Goal: Task Accomplishment & Management: Use online tool/utility

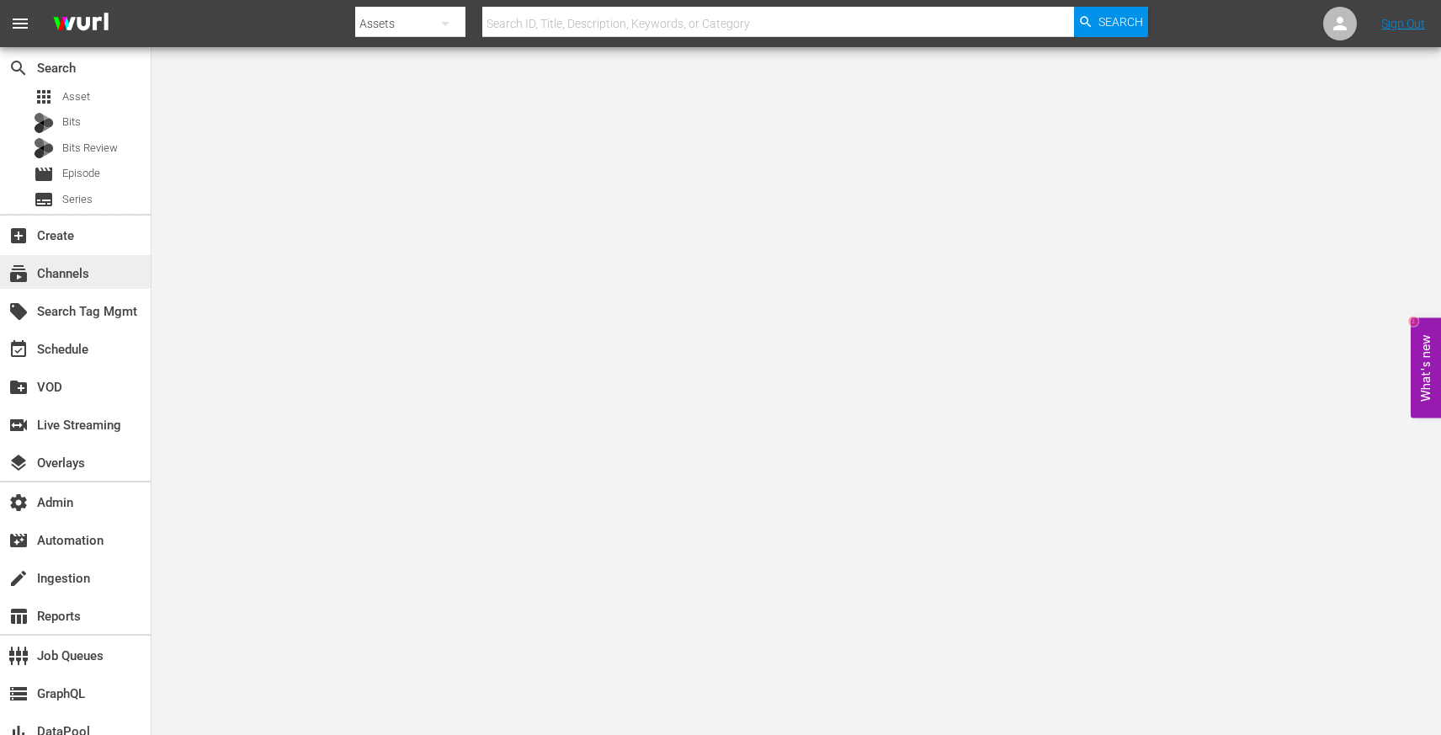
click at [98, 275] on div "subscriptions Channels" at bounding box center [75, 272] width 151 height 34
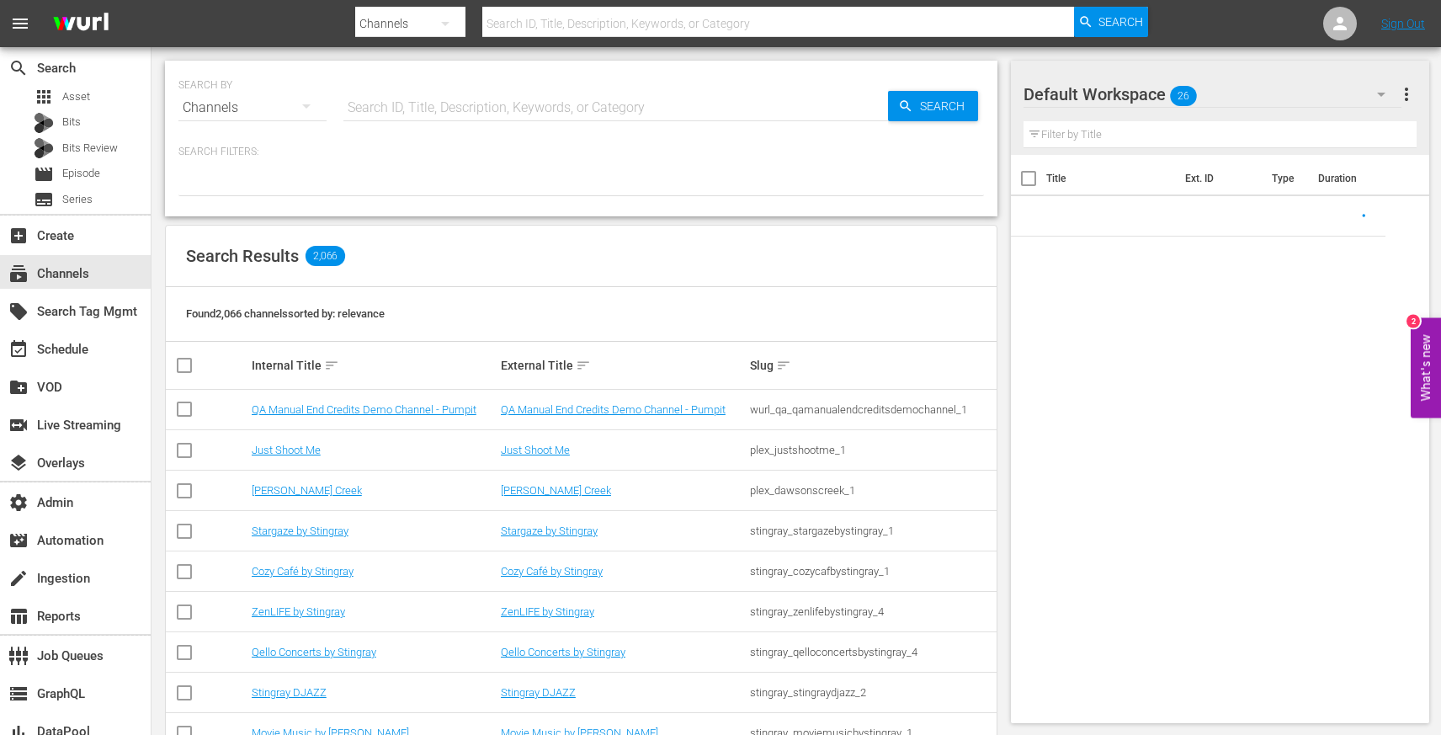
click at [396, 103] on input "text" at bounding box center [615, 108] width 545 height 40
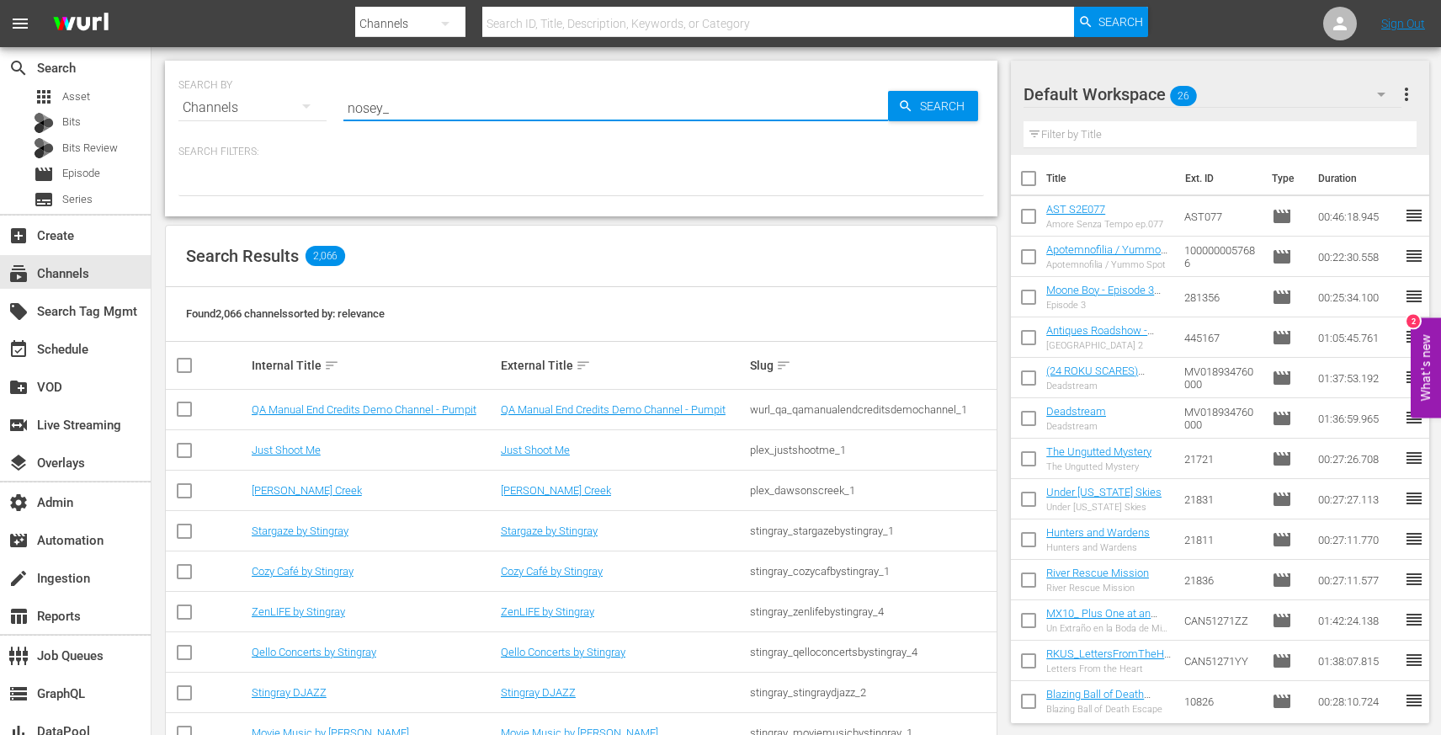
type input "nosey_5"
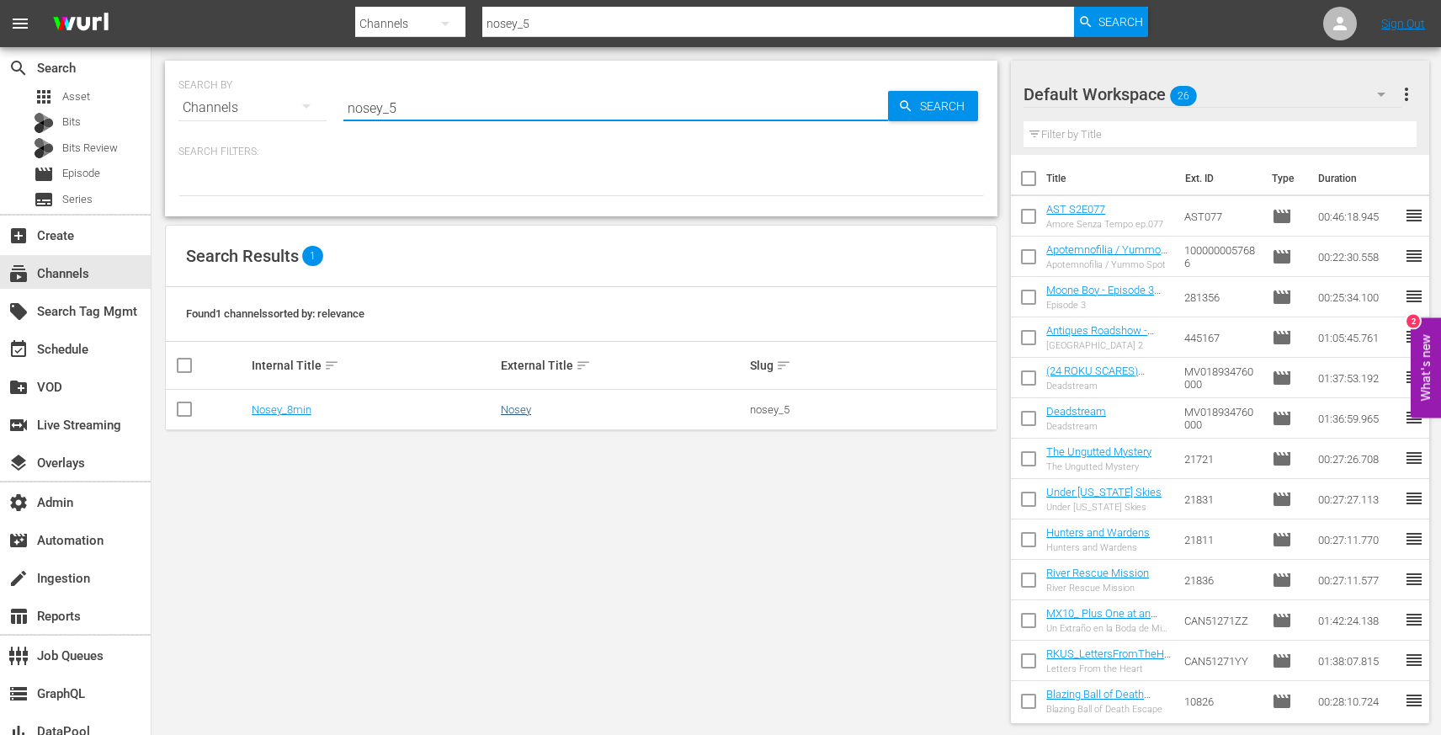
type input "nosey_5"
click at [510, 412] on link "Nosey" at bounding box center [516, 409] width 30 height 13
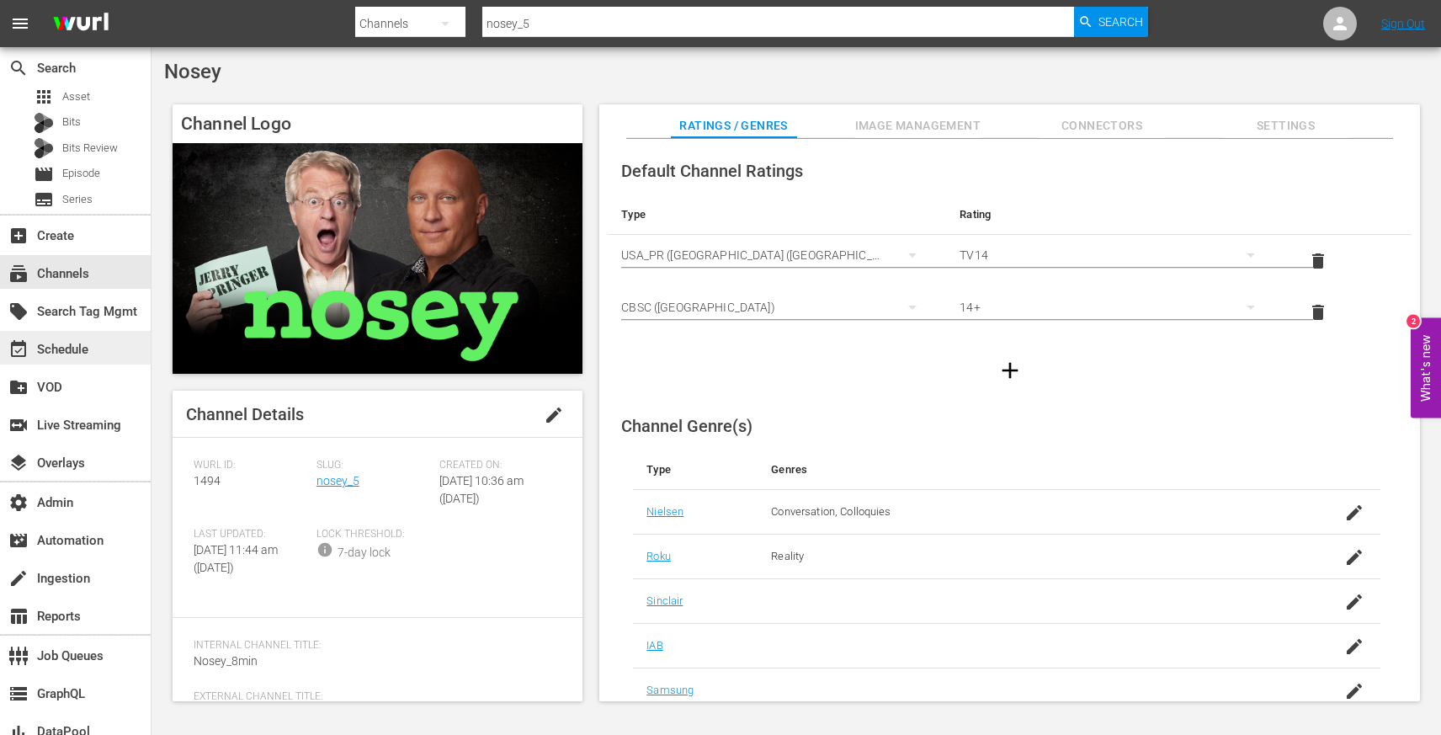
click at [82, 353] on div "event_available Schedule" at bounding box center [47, 346] width 94 height 15
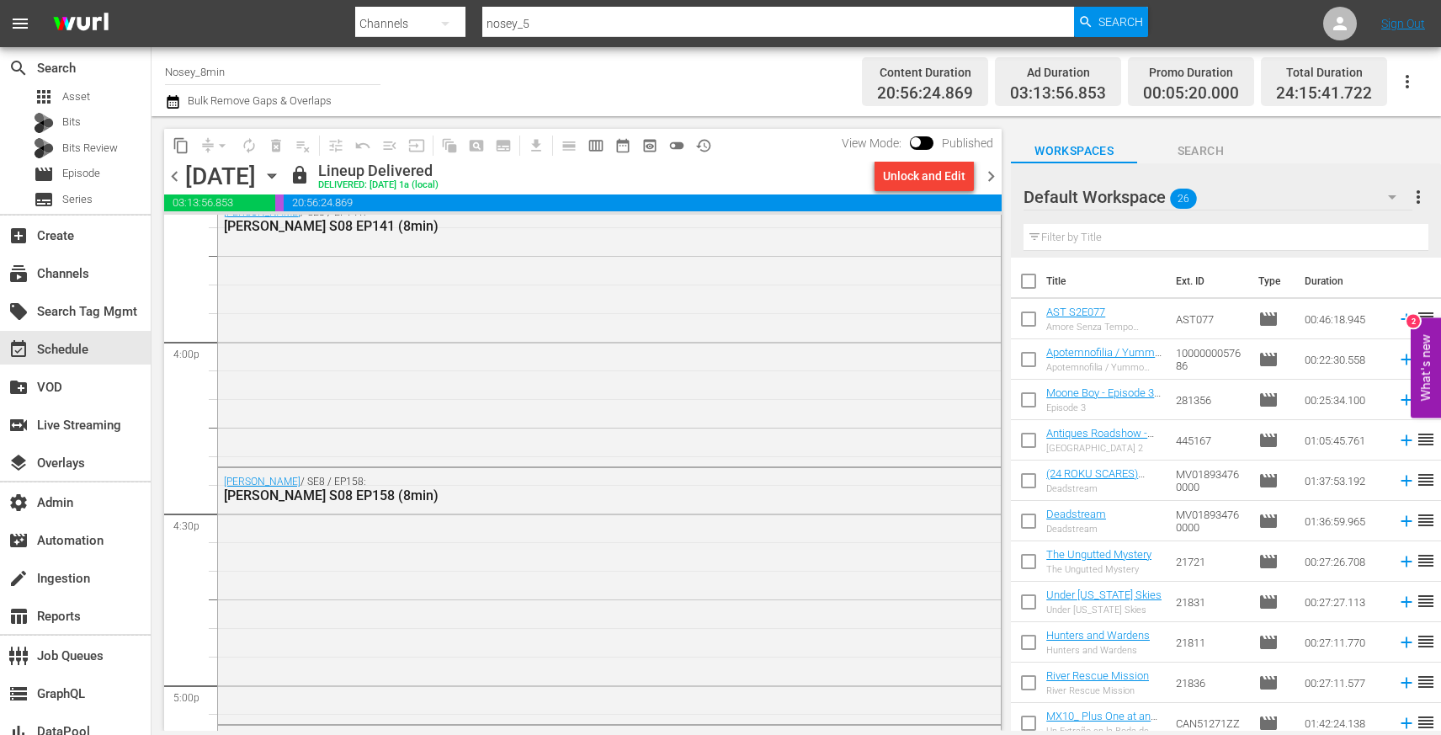
scroll to position [5382, 0]
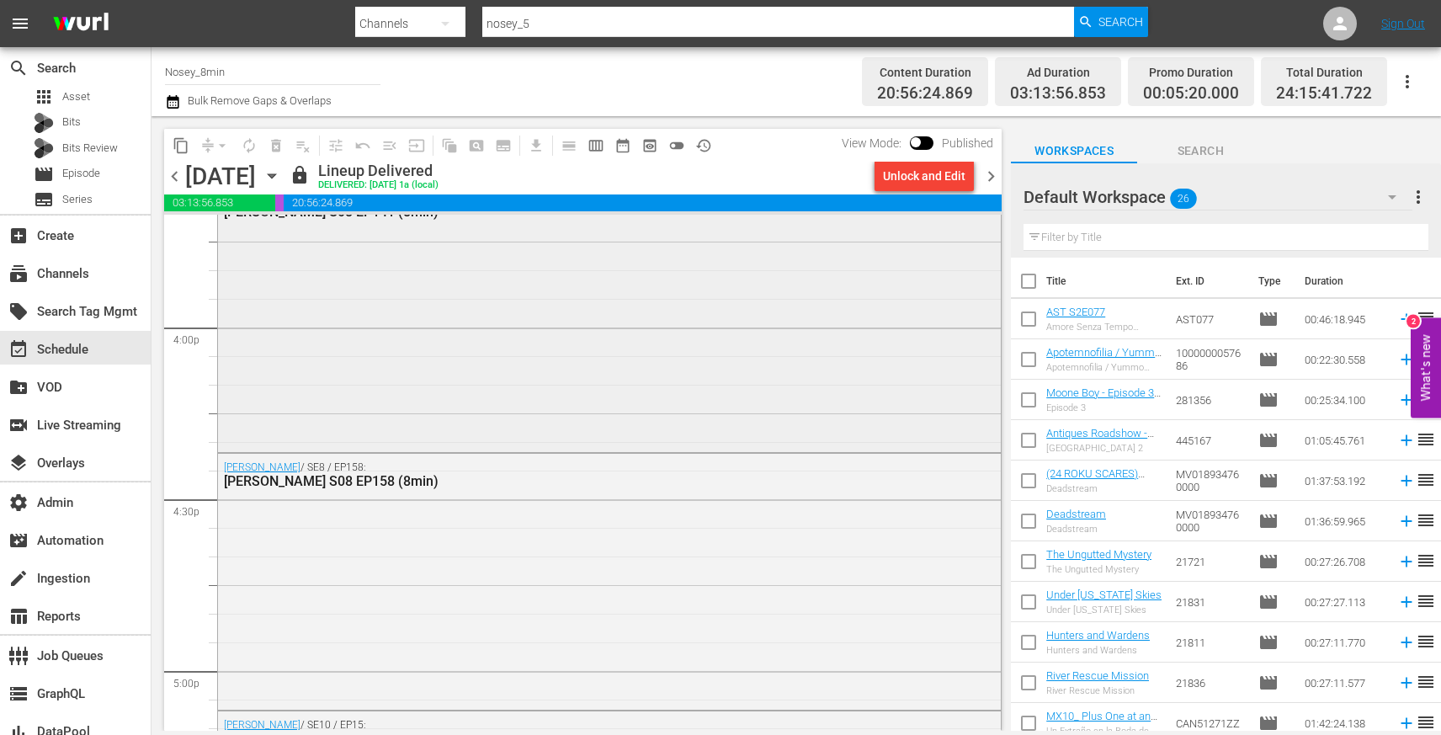
click at [487, 391] on div "Jerry Springer / SE8 / EP141: Jerry Springer S08 EP141 (8min)" at bounding box center [609, 316] width 783 height 264
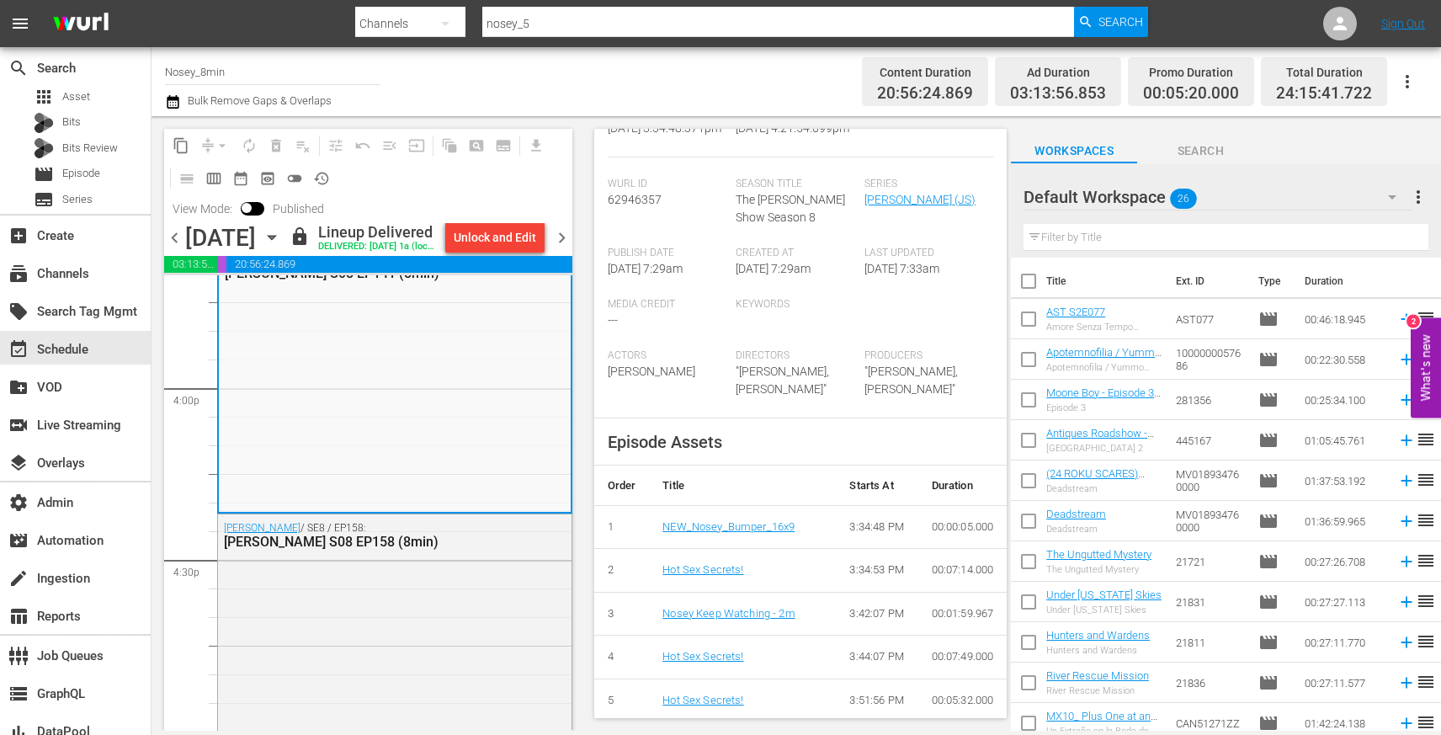
scroll to position [0, 0]
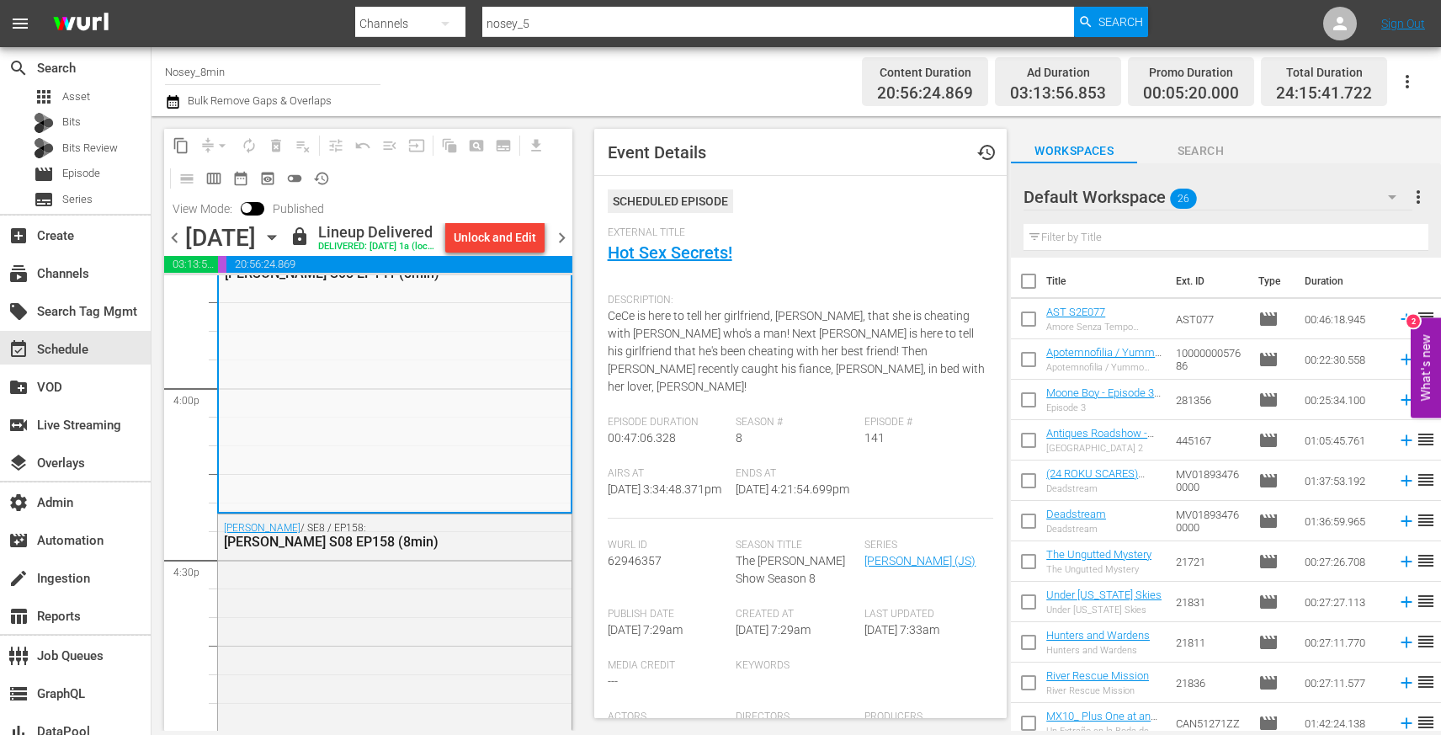
click at [674, 242] on div "External Title Hot Sex Secrets!" at bounding box center [801, 255] width 386 height 59
click at [674, 254] on link "Hot Sex Secrets!" at bounding box center [670, 252] width 125 height 20
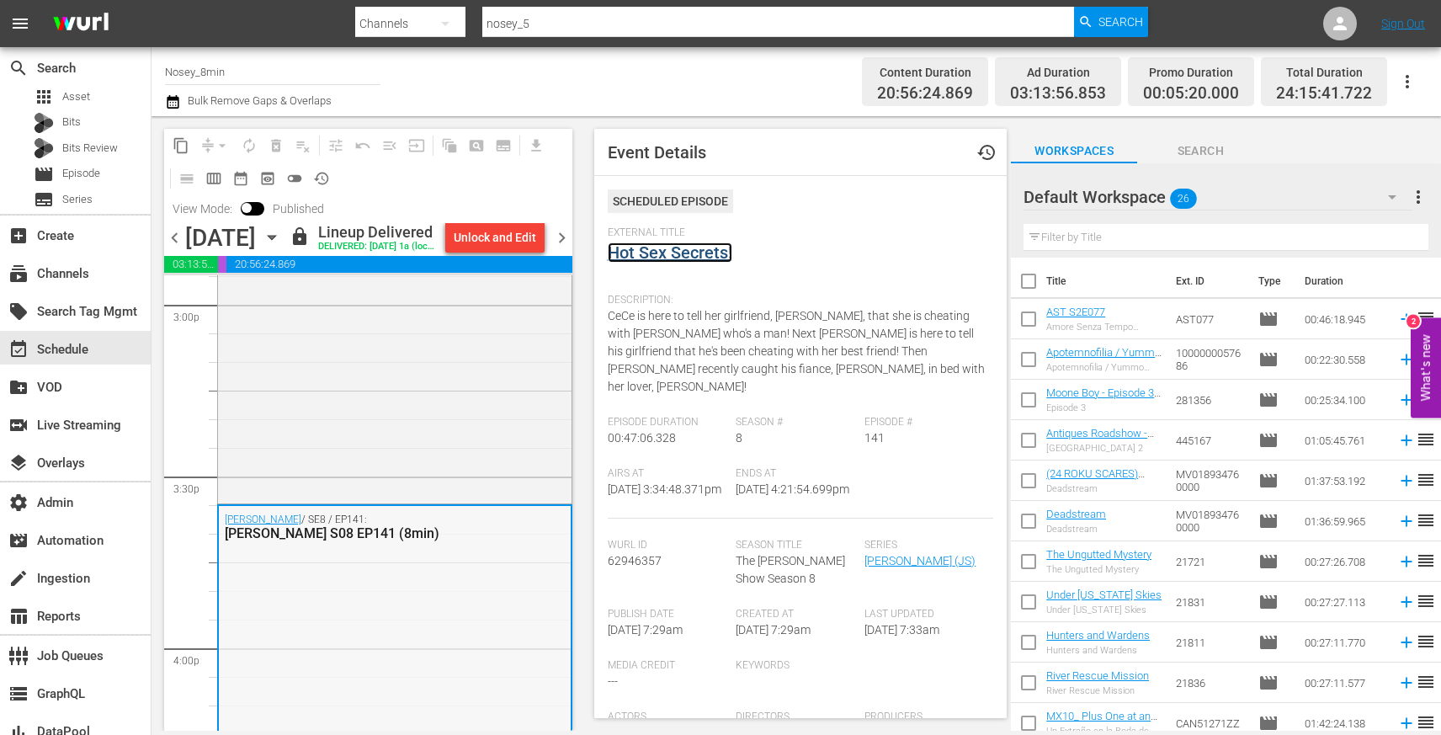
scroll to position [5113, 0]
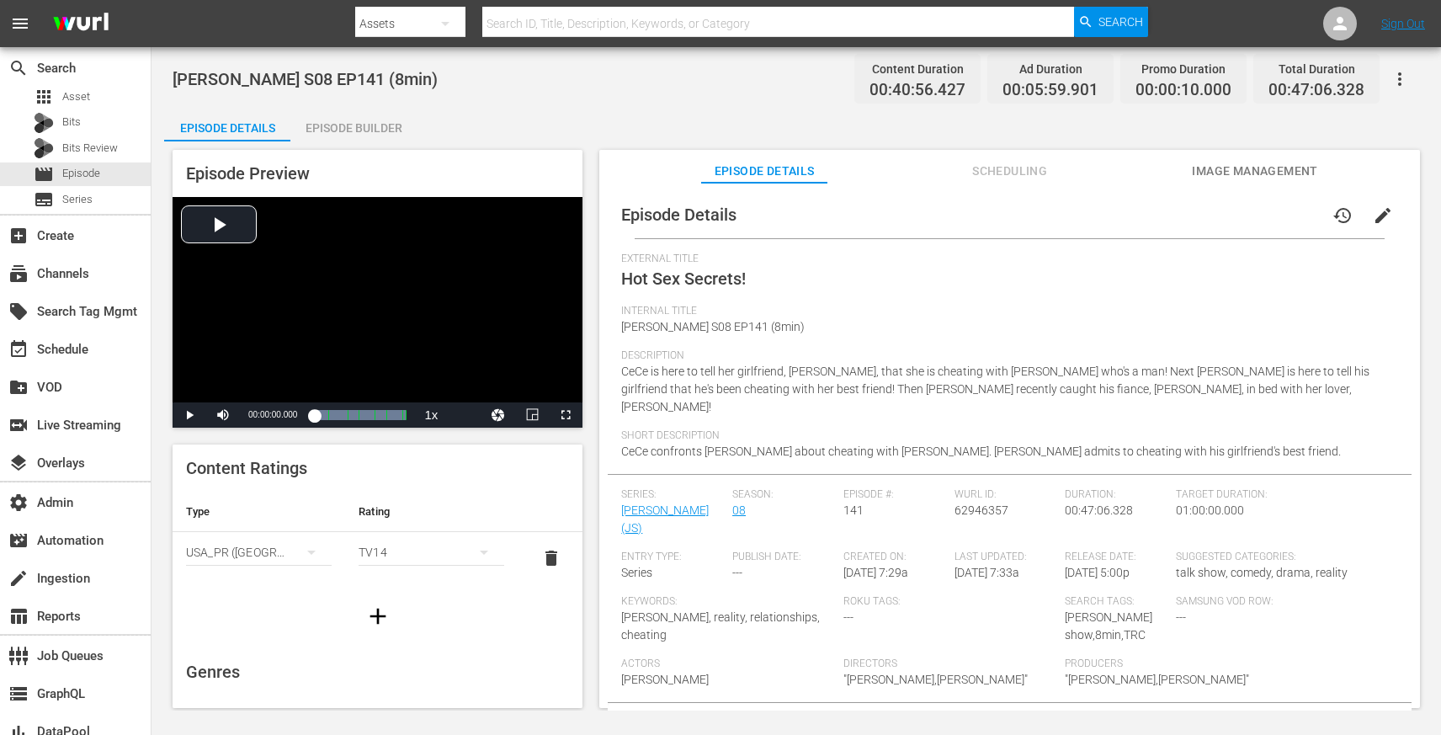
click at [361, 130] on div "Episode Builder" at bounding box center [353, 128] width 126 height 40
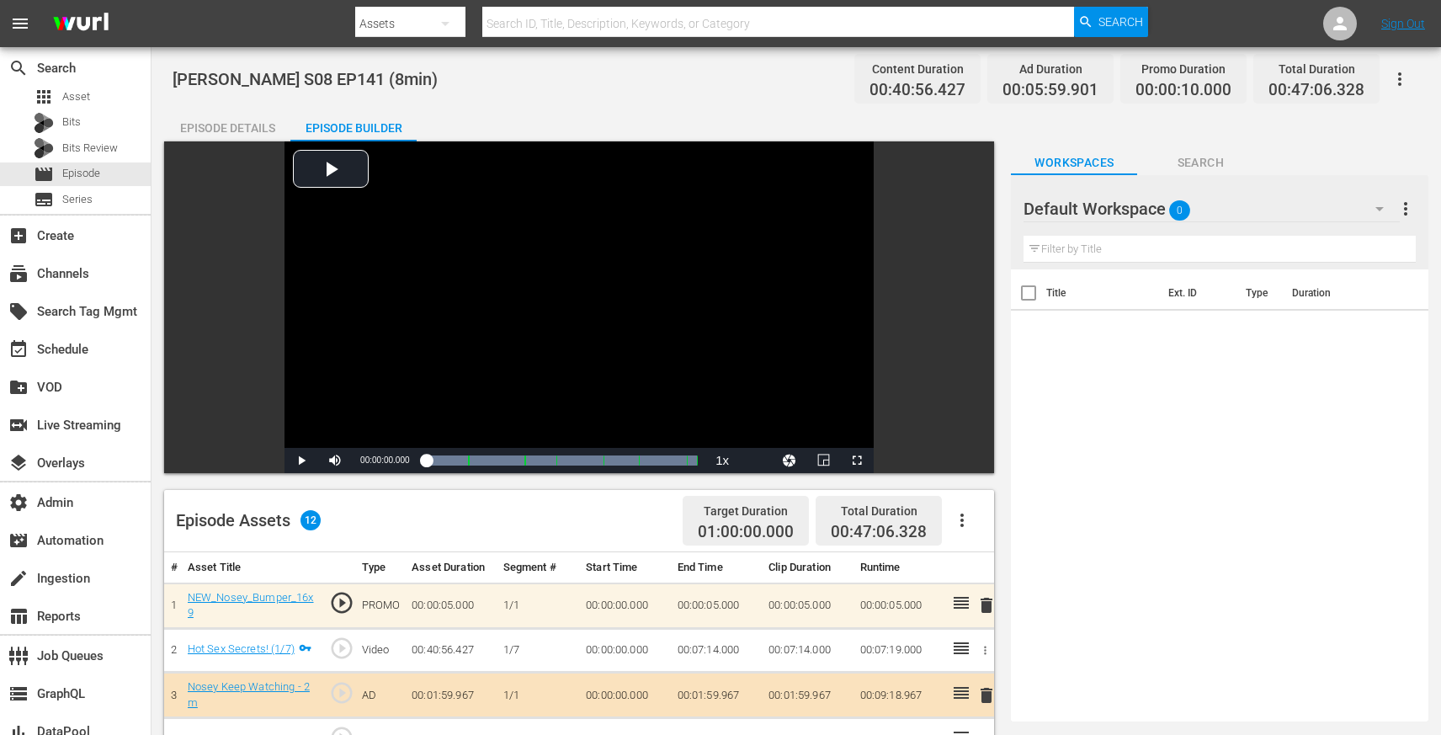
scroll to position [438, 0]
